Goal: Check status: Check status

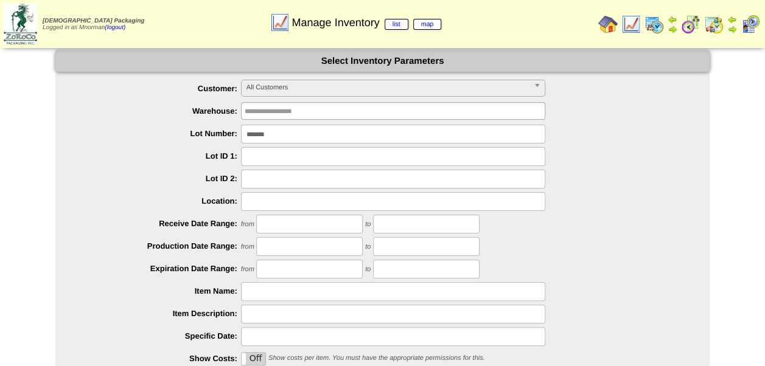
click at [712, 24] on img at bounding box center [713, 24] width 19 height 19
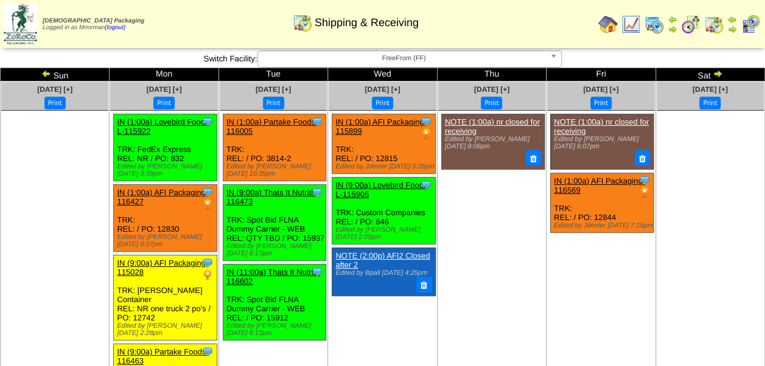
click at [690, 23] on img at bounding box center [690, 24] width 19 height 19
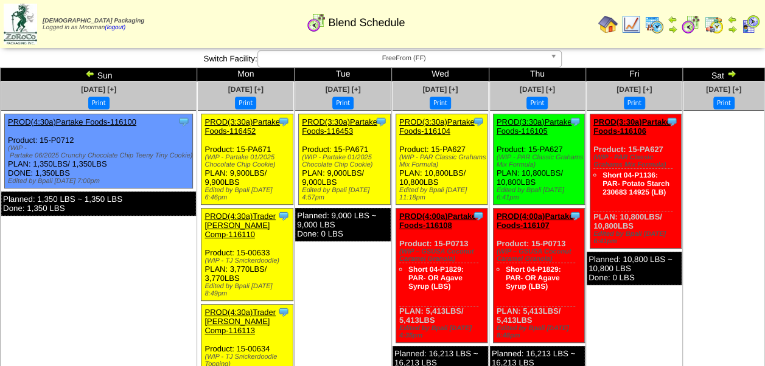
click at [449, 212] on link "PROD(4:00a)Partake Foods-116108" at bounding box center [437, 221] width 77 height 18
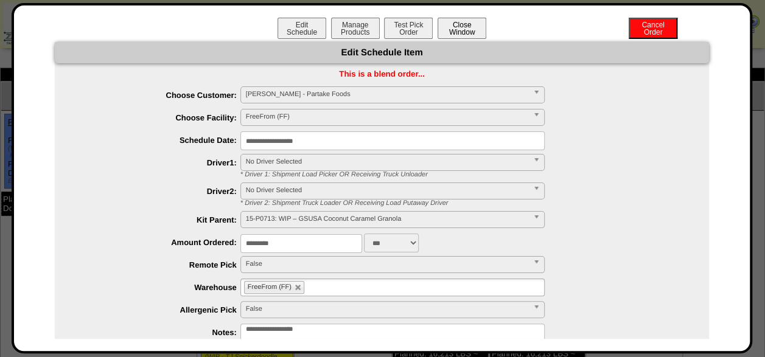
click at [459, 30] on button "Close Window" at bounding box center [461, 28] width 49 height 21
